Goal: Navigation & Orientation: Find specific page/section

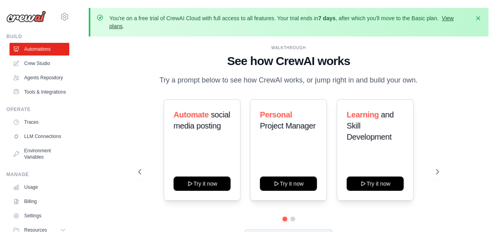
click at [450, 18] on link "View plans" at bounding box center [281, 22] width 344 height 14
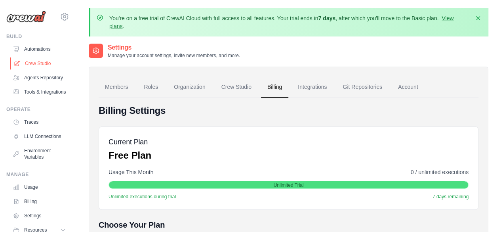
click at [34, 62] on link "Crew Studio" at bounding box center [40, 63] width 60 height 13
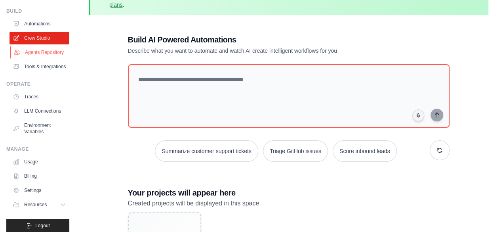
scroll to position [51, 0]
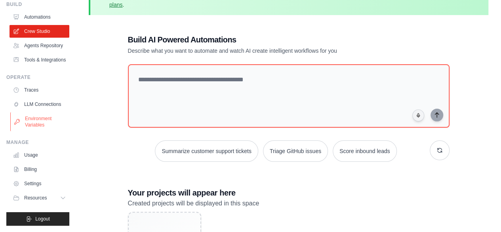
click at [44, 120] on link "Environment Variables" at bounding box center [40, 121] width 60 height 19
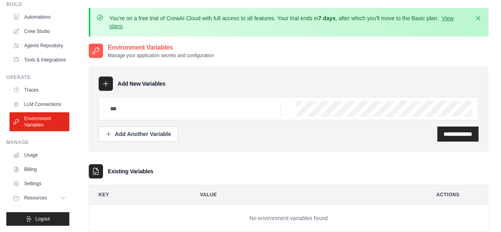
scroll to position [51, 0]
click at [32, 98] on link "LLM Connections" at bounding box center [40, 104] width 60 height 13
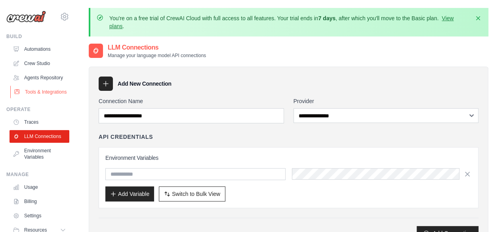
click at [42, 97] on link "Tools & Integrations" at bounding box center [40, 92] width 60 height 13
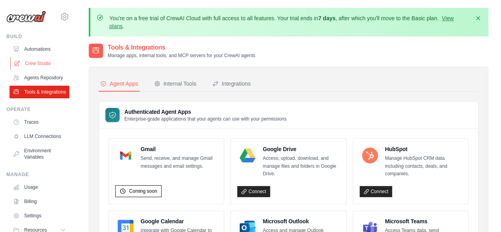
click at [36, 61] on link "Crew Studio" at bounding box center [40, 63] width 60 height 13
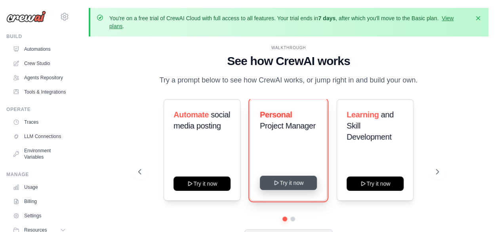
click at [296, 179] on button "Try it now" at bounding box center [288, 183] width 57 height 14
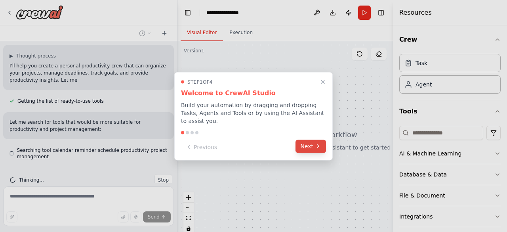
scroll to position [57, 0]
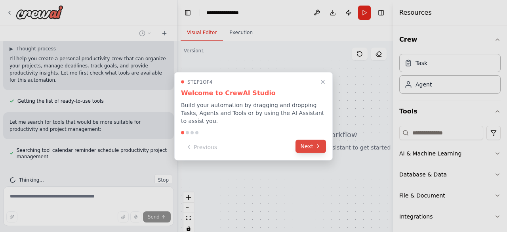
click at [310, 144] on button "Next" at bounding box center [311, 146] width 31 height 13
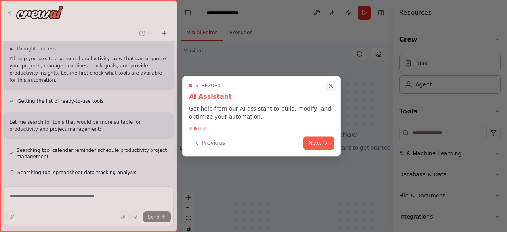
scroll to position [73, 0]
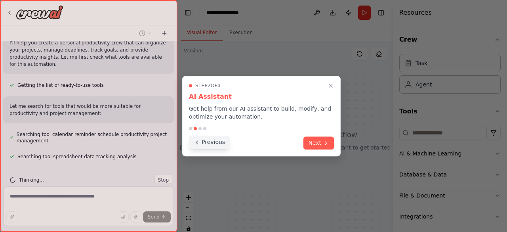
click at [198, 141] on icon at bounding box center [197, 142] width 6 height 6
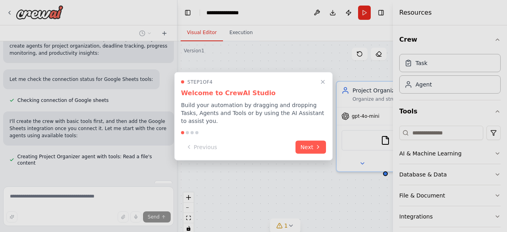
scroll to position [228, 0]
